Goal: Task Accomplishment & Management: Manage account settings

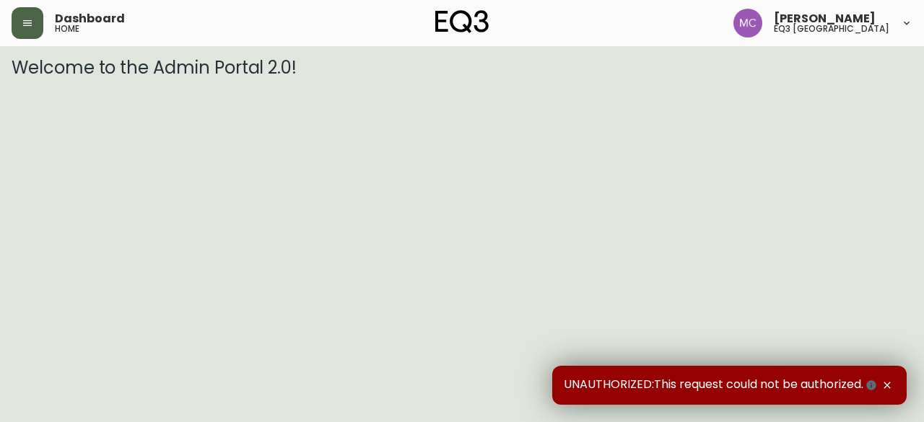
click at [16, 23] on button "button" at bounding box center [28, 23] width 32 height 32
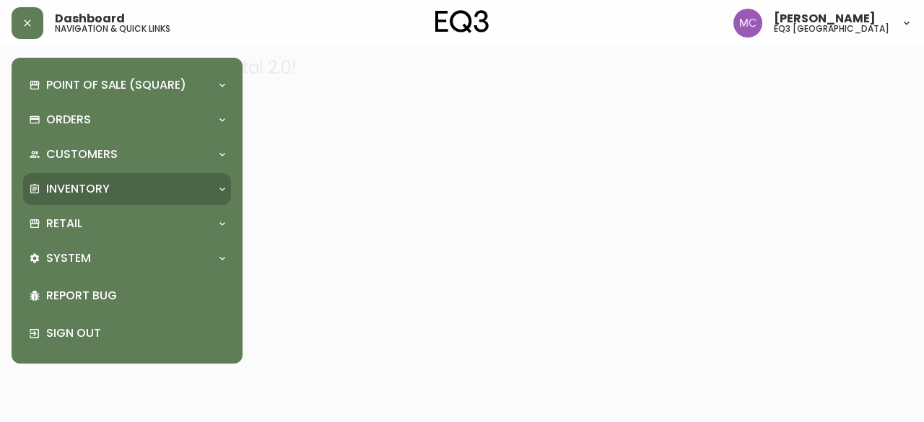
click at [84, 190] on p "Inventory" at bounding box center [78, 189] width 64 height 16
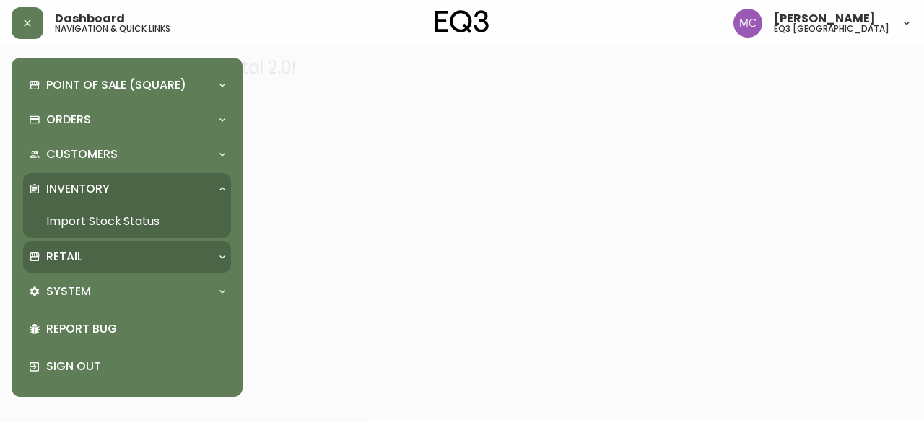
click at [78, 258] on p "Retail" at bounding box center [64, 257] width 36 height 16
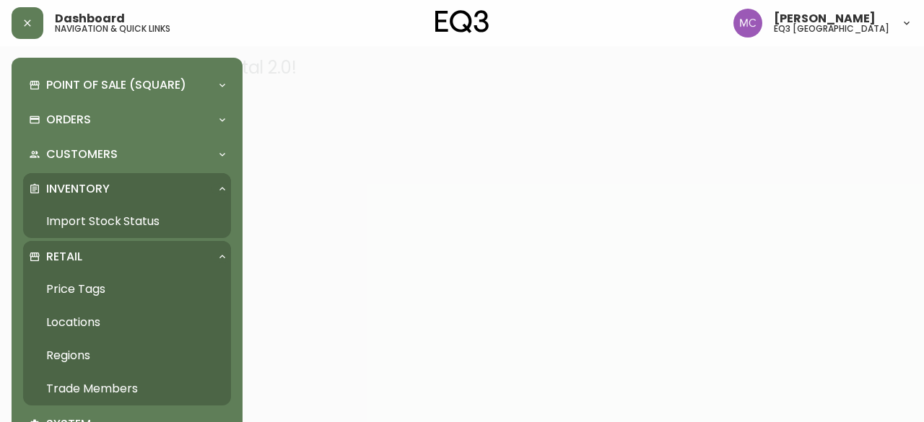
click at [116, 381] on link "Trade Members" at bounding box center [127, 389] width 208 height 33
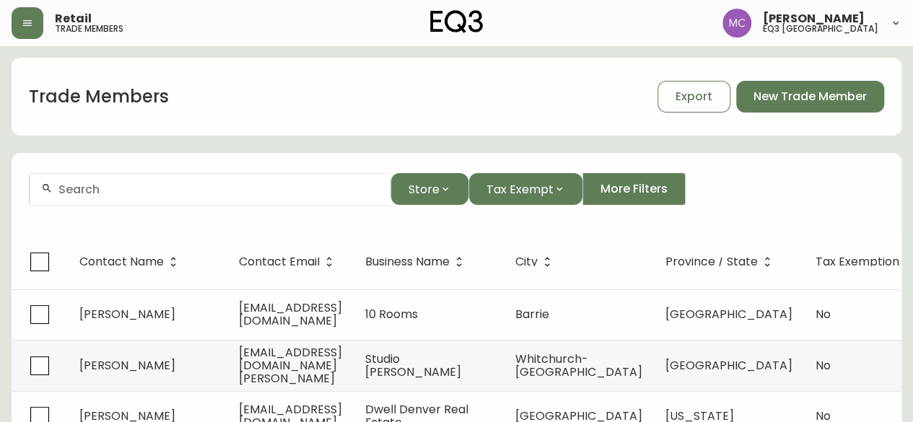
click at [65, 193] on input "text" at bounding box center [218, 190] width 321 height 14
type input "[PERSON_NAME]"
drag, startPoint x: 165, startPoint y: 191, endPoint x: 0, endPoint y: 141, distance: 172.0
paste input "[PERSON_NAME]"
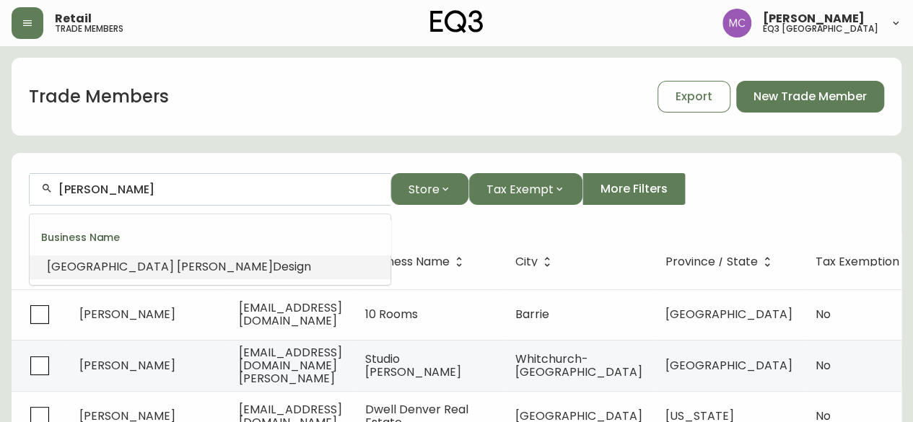
click at [64, 256] on li "[PERSON_NAME] Design" at bounding box center [210, 267] width 361 height 25
type input "[PERSON_NAME] Design"
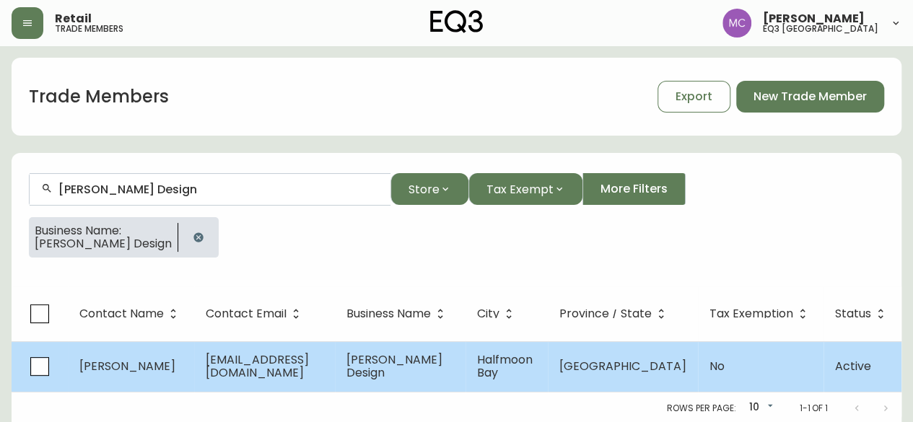
click at [103, 365] on span "[PERSON_NAME]" at bounding box center [127, 366] width 96 height 17
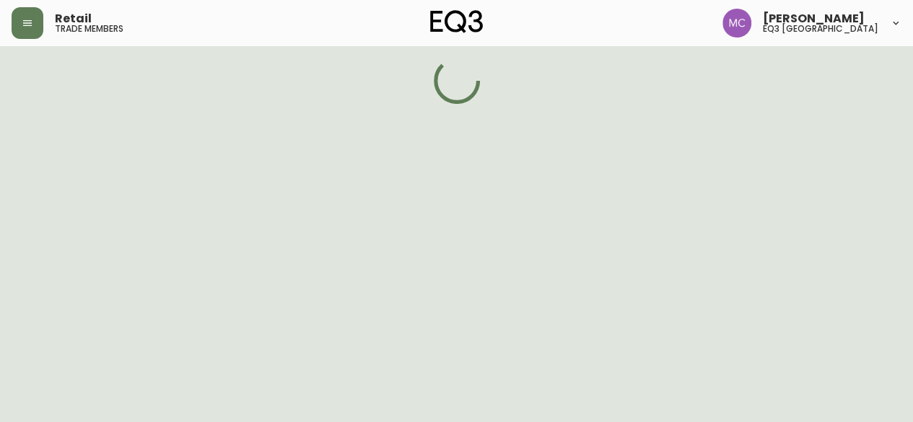
select select "BC"
select select "CA"
select select "CA_EN"
select select "Social Media"
select select "Interior Designer"
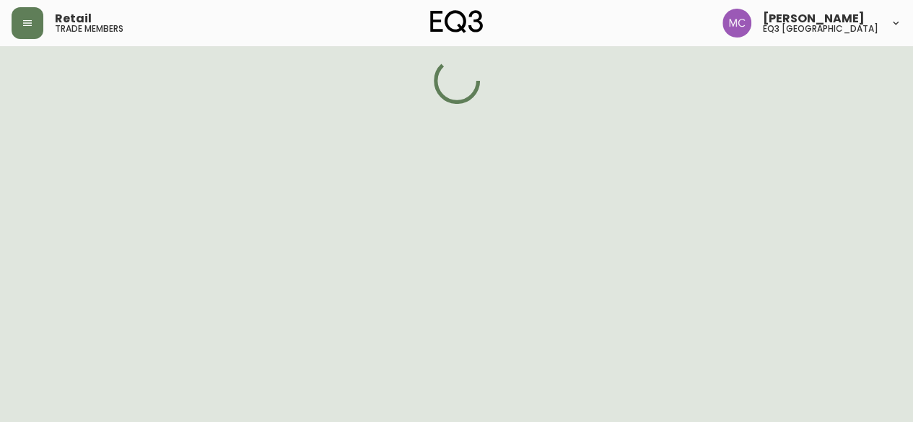
select select "false"
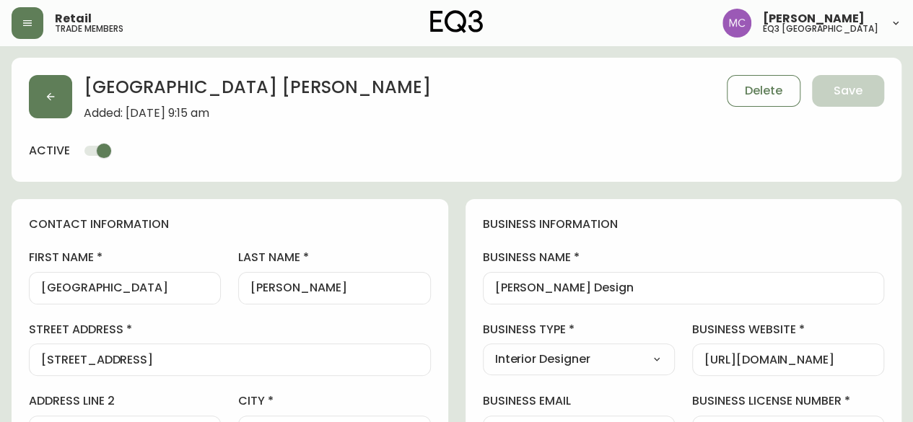
type input "EQ3 [GEOGRAPHIC_DATA]"
select select "cjw10z96p001r6gs00juufhhe"
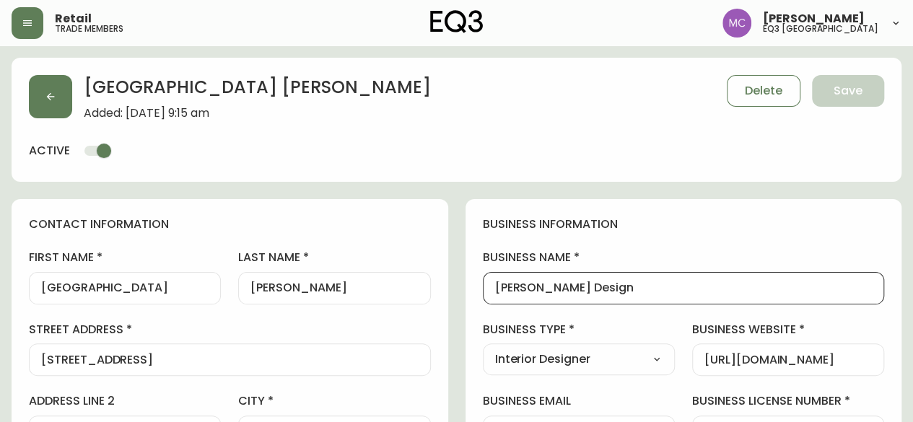
drag, startPoint x: 658, startPoint y: 282, endPoint x: 474, endPoint y: 280, distance: 184.1
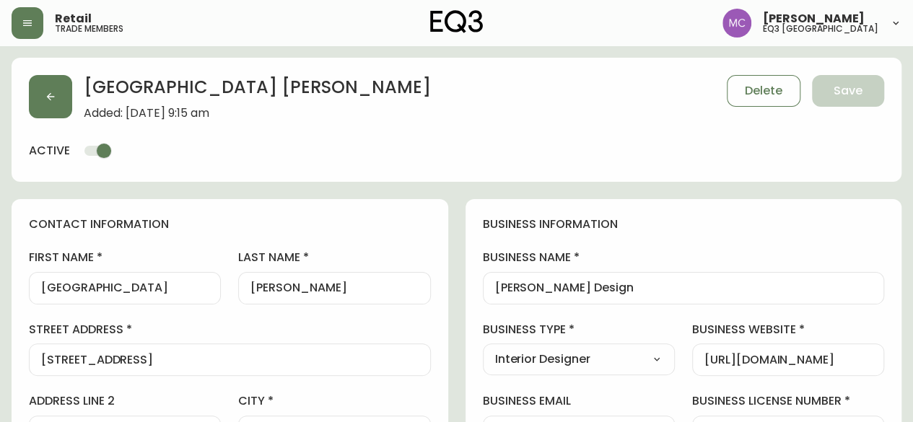
click at [447, 30] on img at bounding box center [456, 21] width 53 height 23
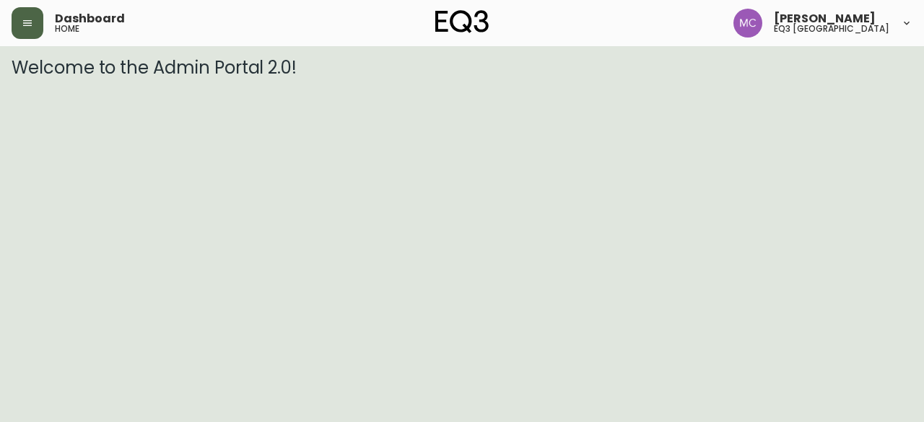
click at [13, 28] on button "button" at bounding box center [28, 23] width 32 height 32
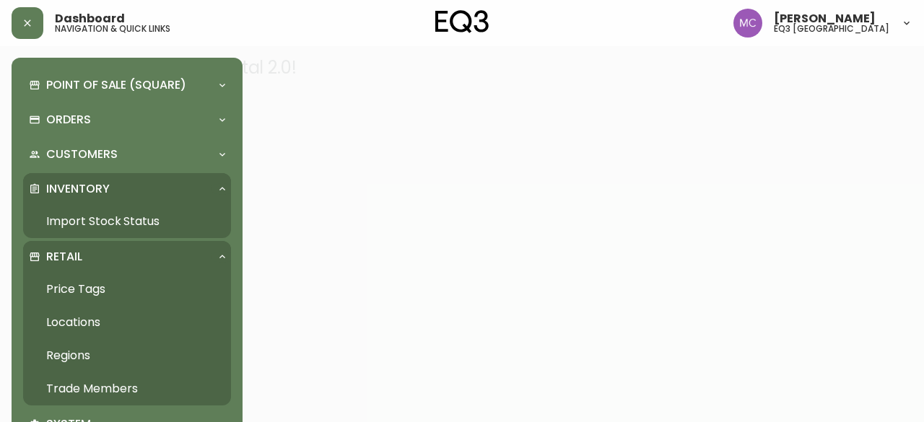
click at [105, 219] on link "Import Stock Status" at bounding box center [127, 221] width 208 height 33
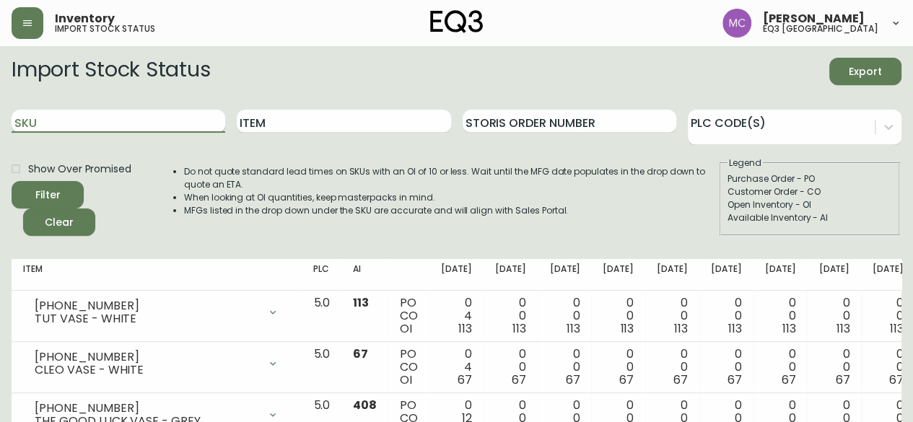
click at [99, 125] on input "SKU" at bounding box center [119, 121] width 214 height 23
paste input "3020-843-13-A"
type input "3020-843-13-A"
click at [12, 181] on button "Filter" at bounding box center [48, 194] width 72 height 27
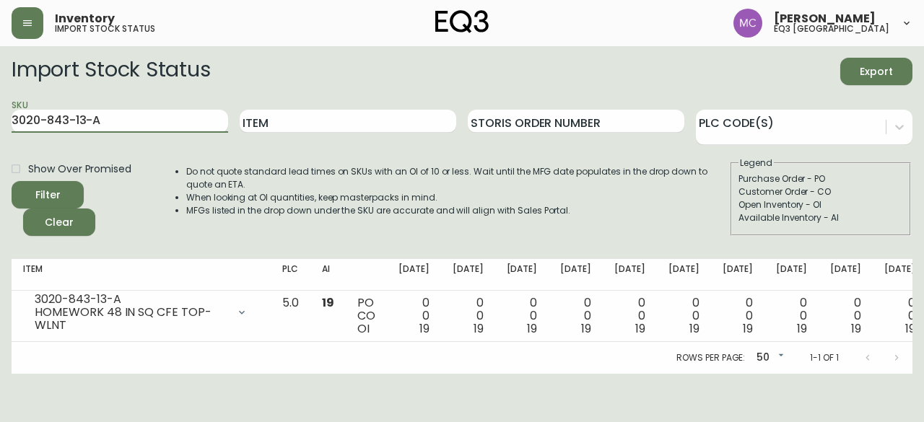
drag, startPoint x: 116, startPoint y: 125, endPoint x: 0, endPoint y: 123, distance: 115.5
click at [0, 123] on main "Import Stock Status Export SKU 3020-843-13-A Item Storis Order Number PLC Code(…" at bounding box center [462, 210] width 924 height 328
paste input "3020-843-13-B"
type input "3020-843-13-B"
click at [0, 123] on main "Import Stock Status Export SKU 3020-843-13-B Item Storis Order Number PLC Code(…" at bounding box center [462, 210] width 924 height 328
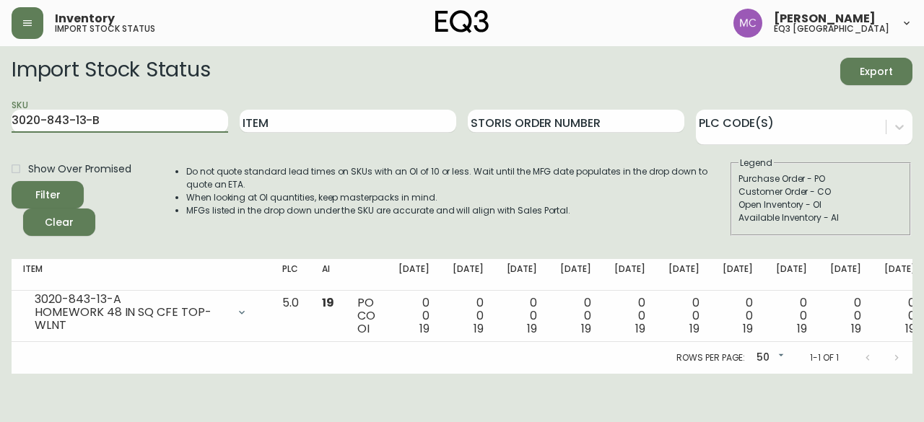
drag, startPoint x: 138, startPoint y: 123, endPoint x: 0, endPoint y: 71, distance: 147.1
click at [0, 71] on main "Import Stock Status Export SKU 3020-843-13-B Item Storis Order Number PLC Code(…" at bounding box center [462, 210] width 924 height 328
paste input "[PHONE_NUMBER]"
click at [12, 181] on button "Filter" at bounding box center [48, 194] width 72 height 27
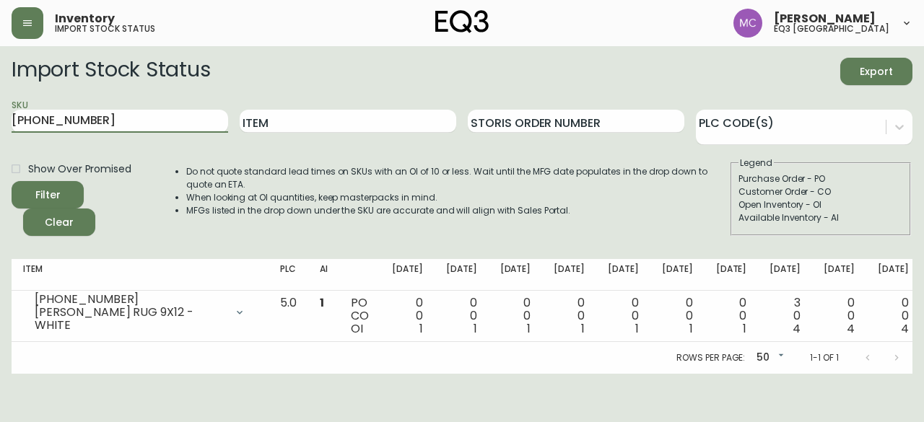
drag, startPoint x: 84, startPoint y: 118, endPoint x: 0, endPoint y: 105, distance: 84.9
click at [0, 105] on main "Import Stock Status Export SKU [PHONE_NUMBER] Item Storis Order Number PLC Code…" at bounding box center [462, 210] width 924 height 328
type input "3020-843-13-A"
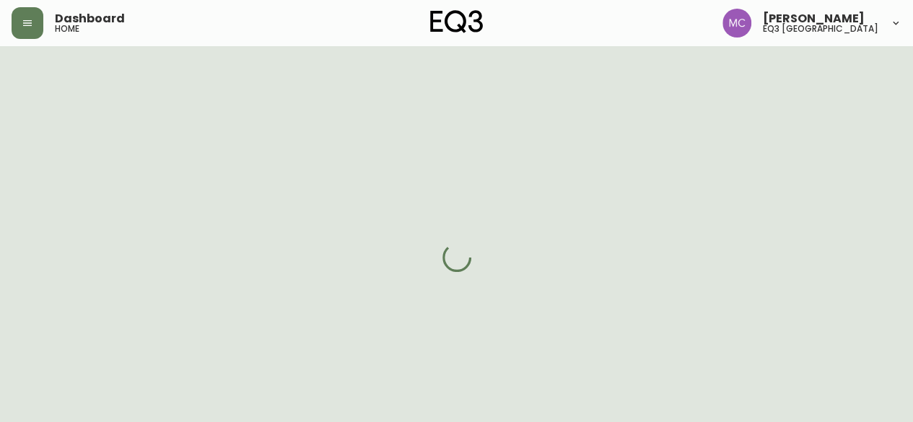
select select "BC"
select select "CA"
select select "CA_EN"
select select "Social Media"
select select "Interior Designer"
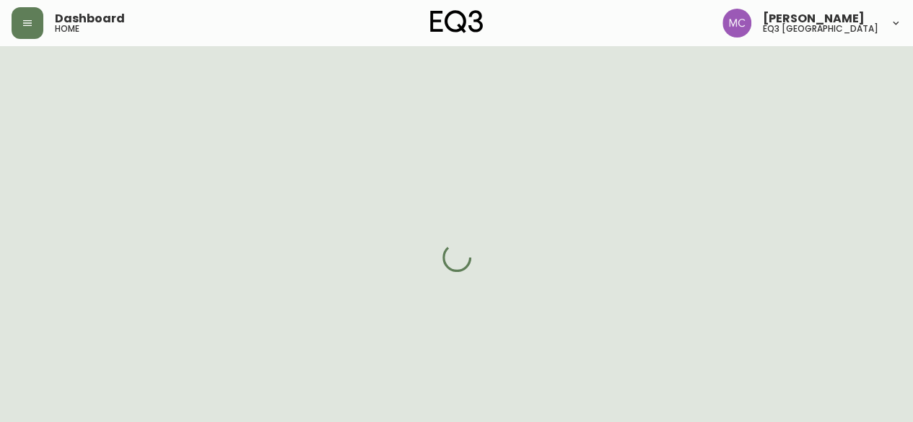
select select "cjw10z96p001r6gs00juufhhe"
select select "false"
